Goal: Find specific page/section: Find specific page/section

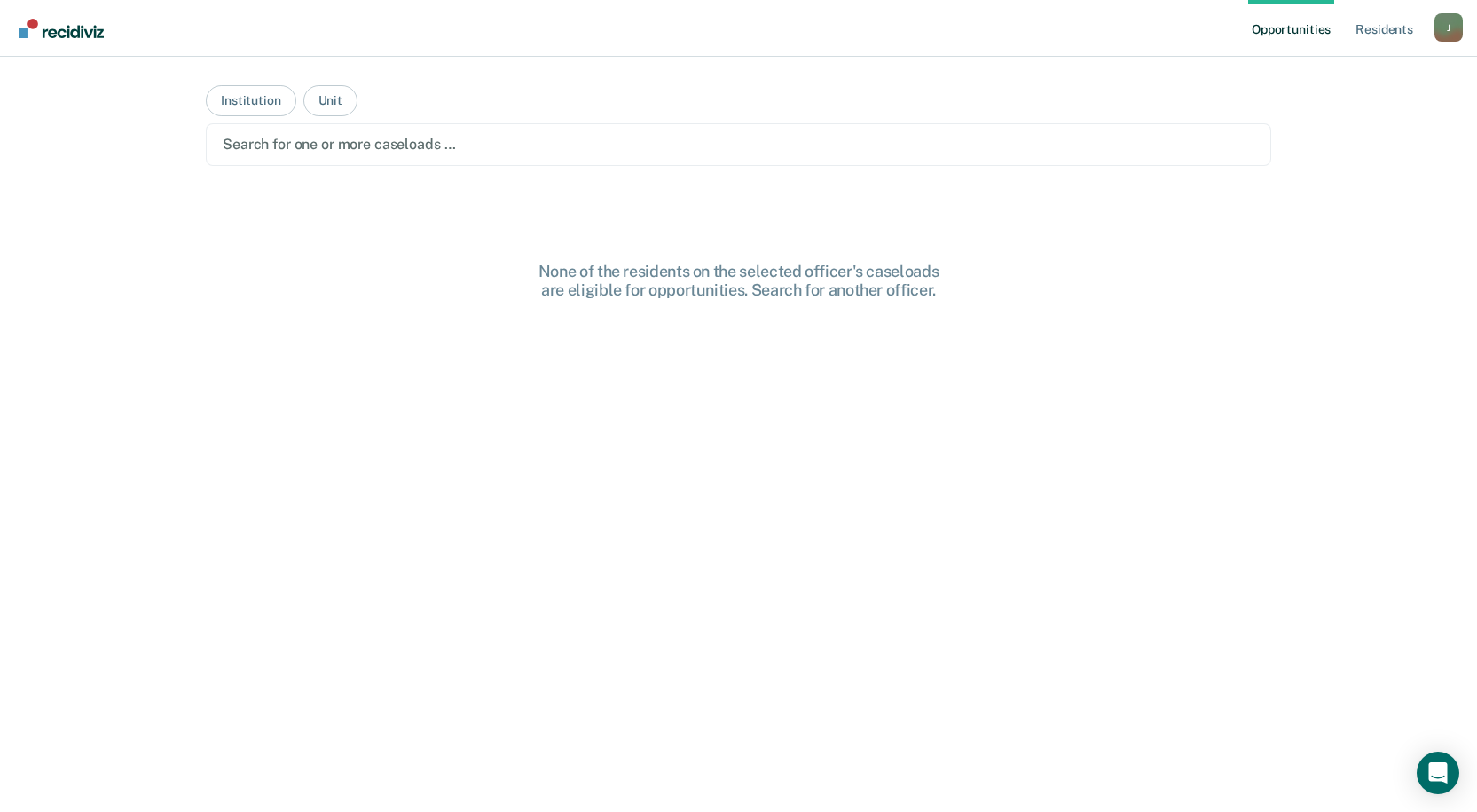
click at [1362, 31] on ul "Opportunities Resident s" at bounding box center [1341, 28] width 186 height 57
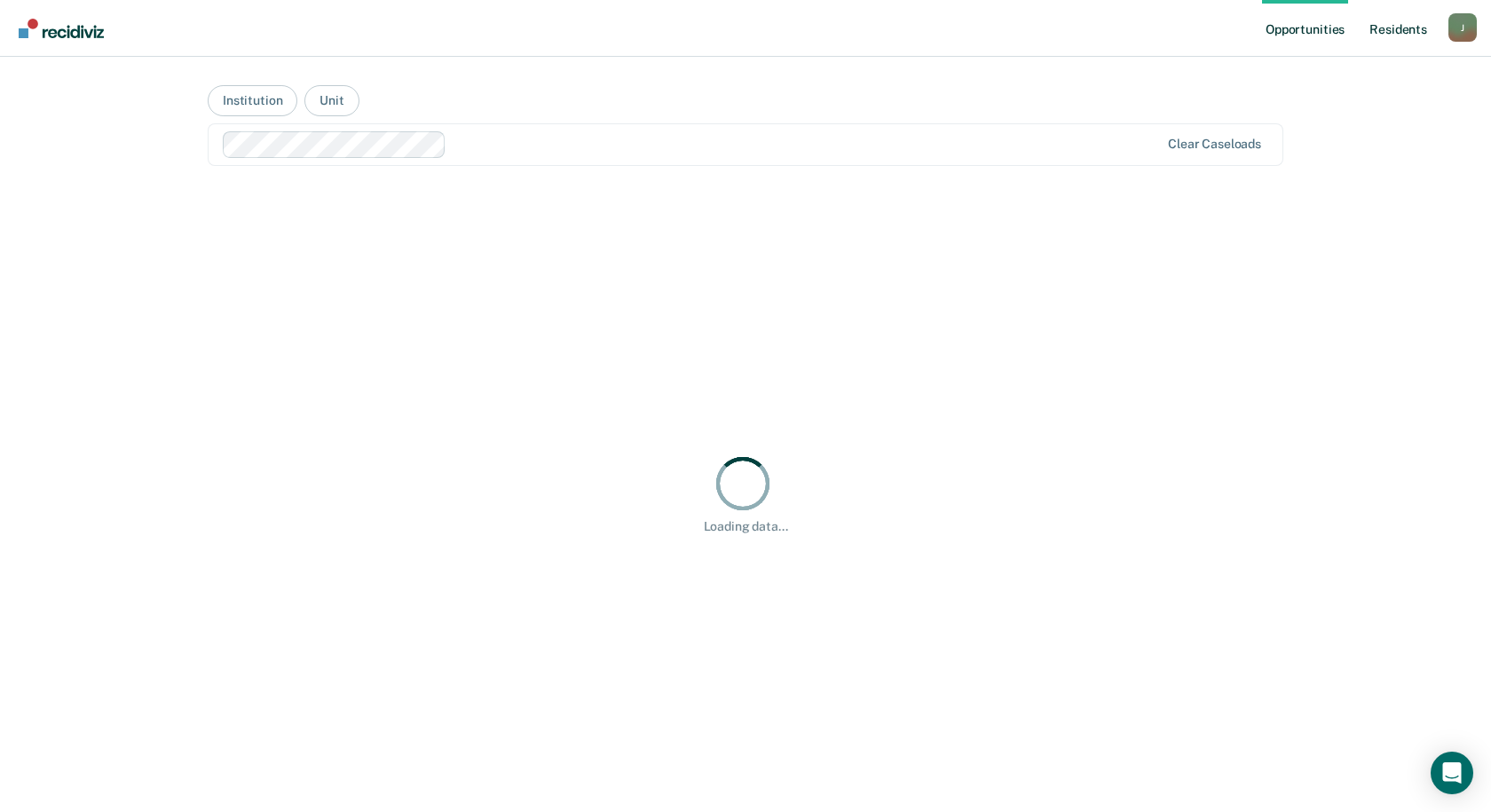
click at [1386, 24] on link "Resident s" at bounding box center [1397, 28] width 65 height 57
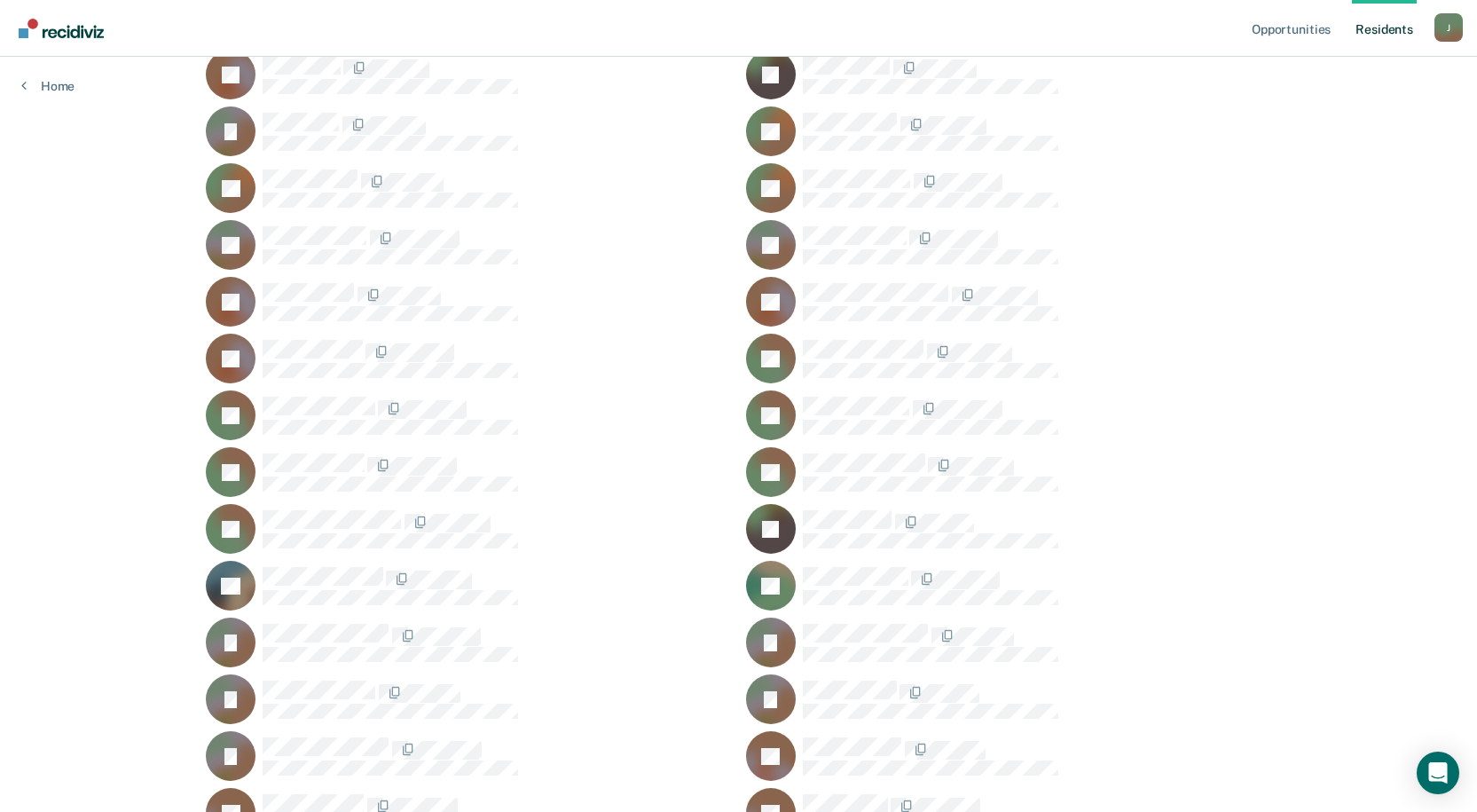
scroll to position [32110, 0]
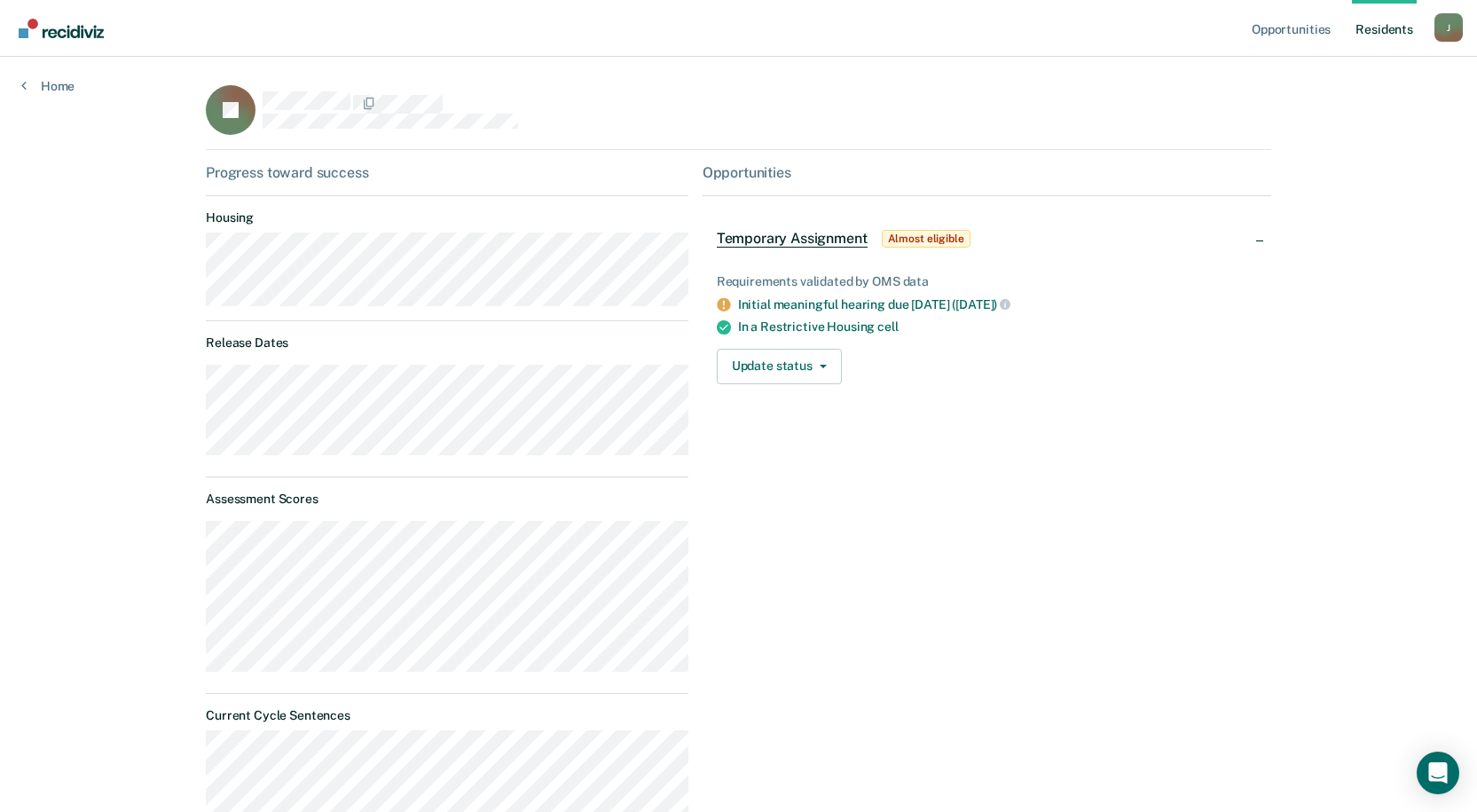
click at [741, 483] on div "Opportunities Temporary Assignment Almost eligible Requirements validated by OM…" at bounding box center [987, 784] width 569 height 1241
click at [185, 118] on main "TJ Progress toward success Housing Release Dates Assessment Scores Current Cycl…" at bounding box center [738, 756] width 1108 height 1398
click at [799, 494] on div "Opportunities Temporary Assignment Almost eligible Requirements validated by OM…" at bounding box center [987, 784] width 569 height 1241
click at [1024, 428] on div "Opportunities Temporary Assignment Almost eligible Requirements validated by OM…" at bounding box center [987, 784] width 569 height 1241
